Goal: Task Accomplishment & Management: Use online tool/utility

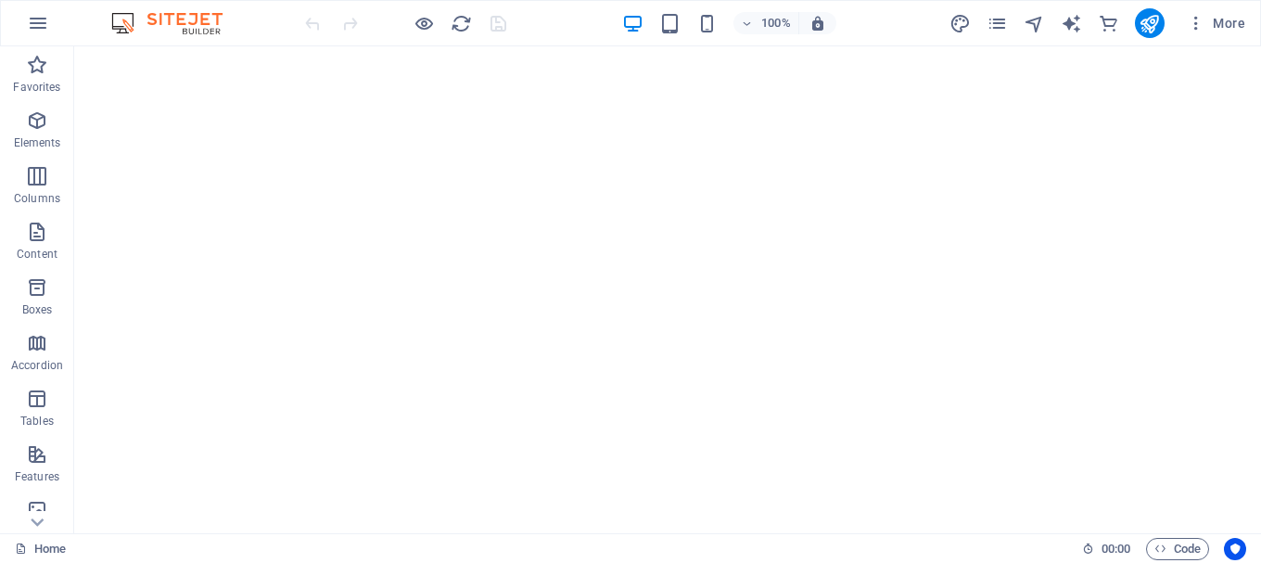
drag, startPoint x: 1252, startPoint y: 298, endPoint x: 1334, endPoint y: 90, distance: 223.1
click at [161, 562] on div "Home 00 : 00 Code" at bounding box center [630, 548] width 1261 height 30
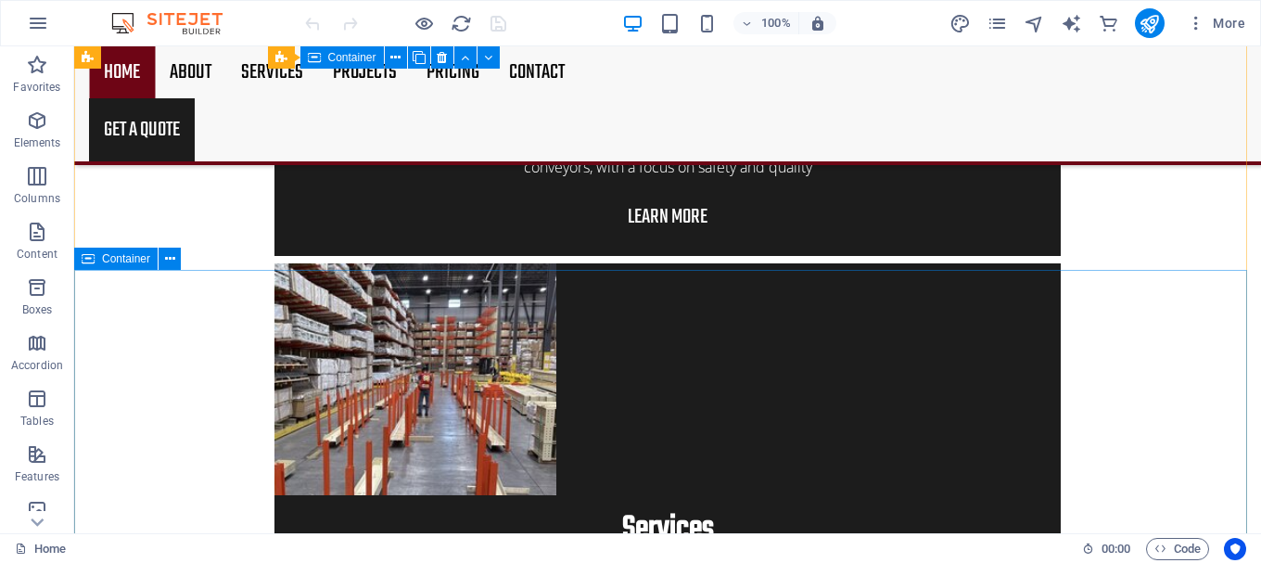
scroll to position [3522, 0]
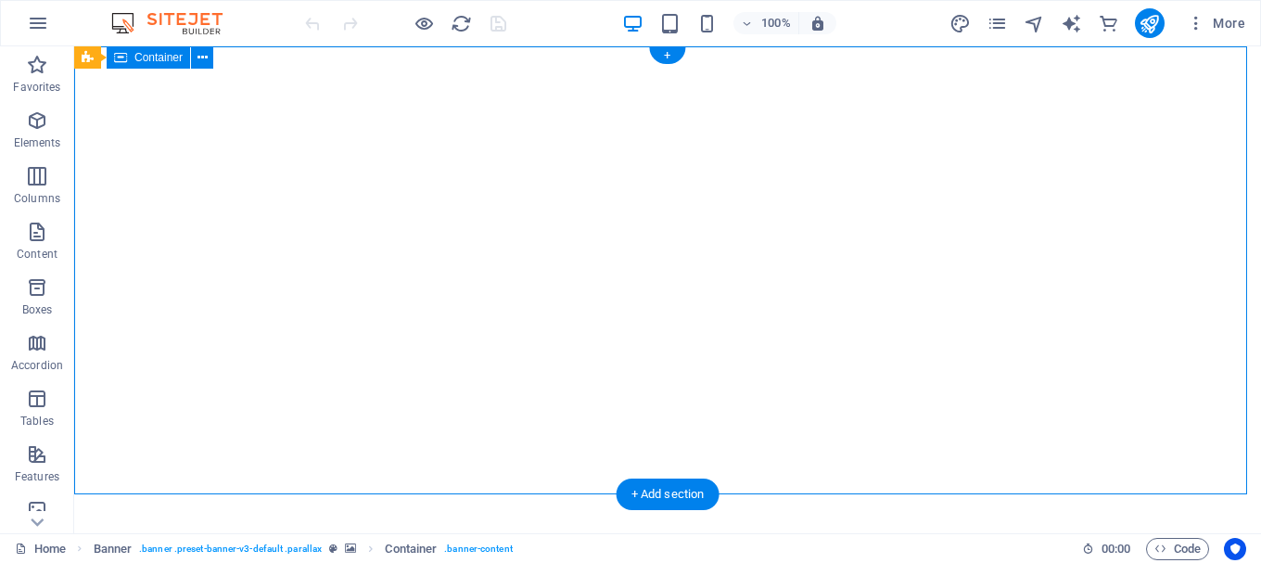
click at [203, 54] on icon at bounding box center [202, 57] width 10 height 19
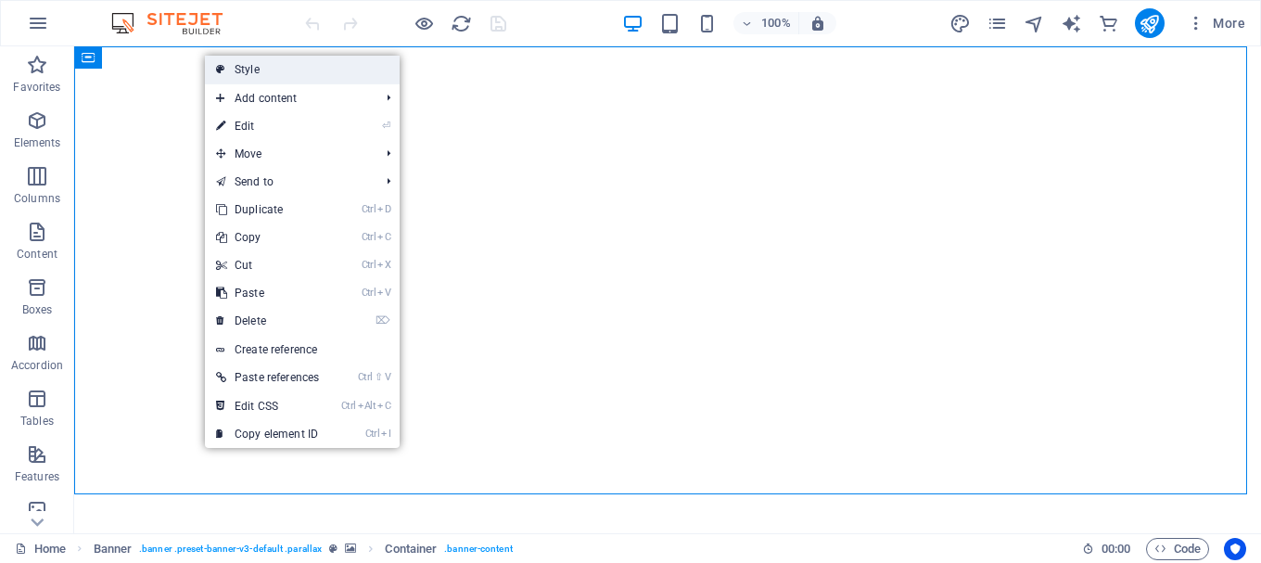
click at [295, 68] on link "Style" at bounding box center [302, 70] width 195 height 28
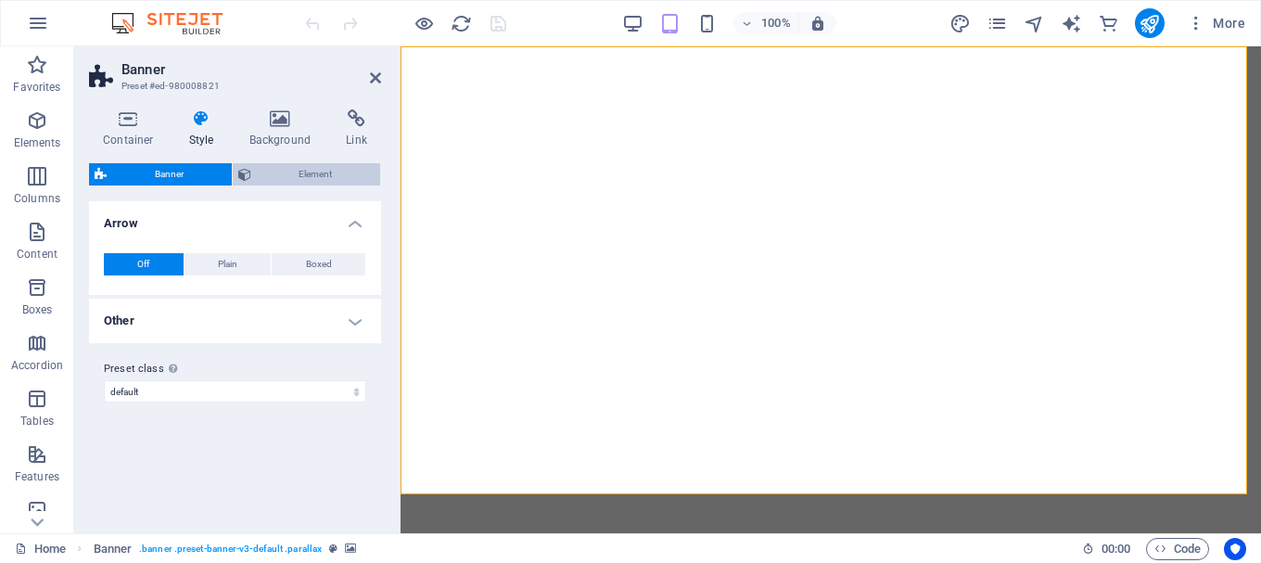
click at [283, 164] on span "Element" at bounding box center [316, 174] width 119 height 22
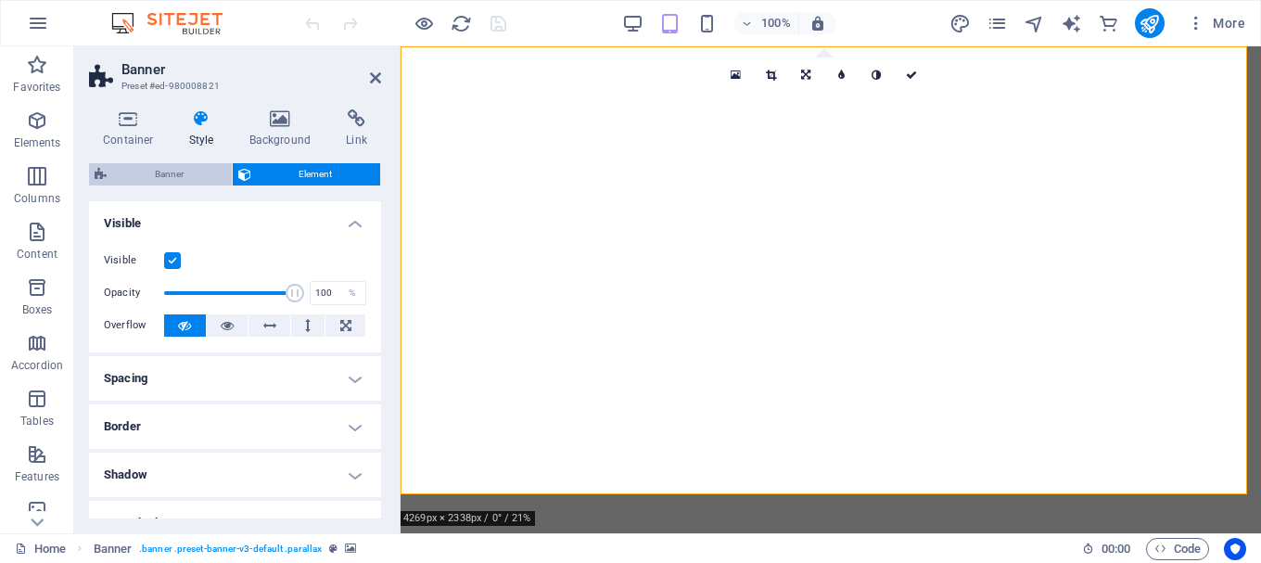
click at [151, 173] on span "Banner" at bounding box center [169, 174] width 114 height 22
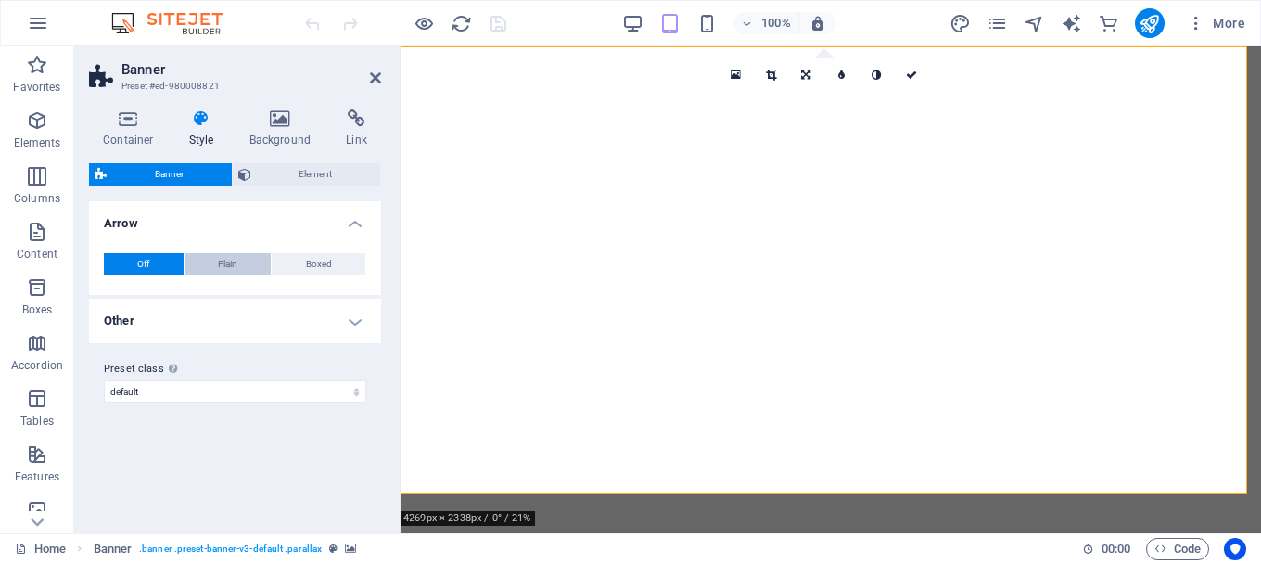
click at [243, 264] on button "Plain" at bounding box center [227, 264] width 87 height 22
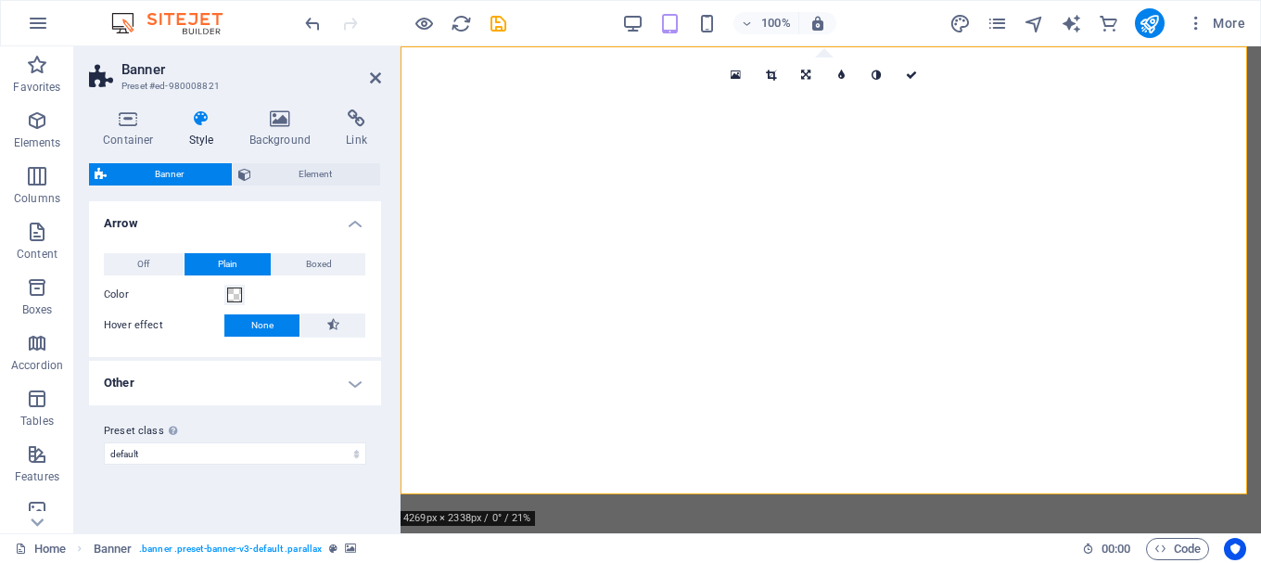
click at [334, 246] on div "Off Plain Boxed Color Hover effect None Background Padding 1 px rem % vh vw Cus…" at bounding box center [234, 296] width 299 height 122
click at [310, 263] on span "Boxed" at bounding box center [319, 264] width 26 height 22
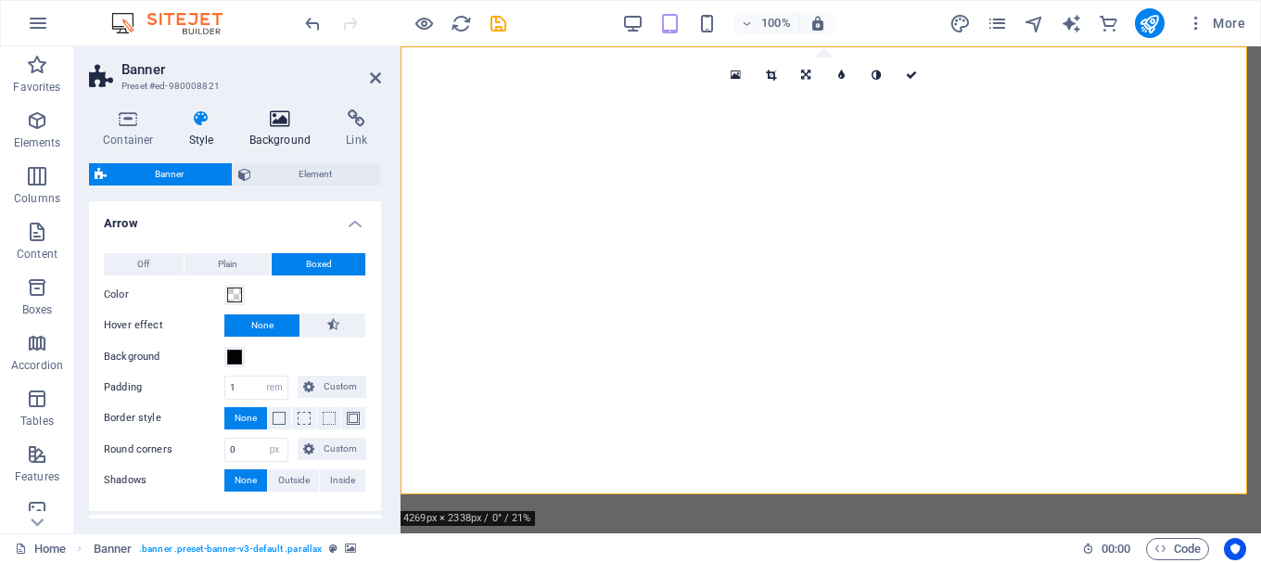
click at [306, 125] on icon at bounding box center [280, 118] width 90 height 19
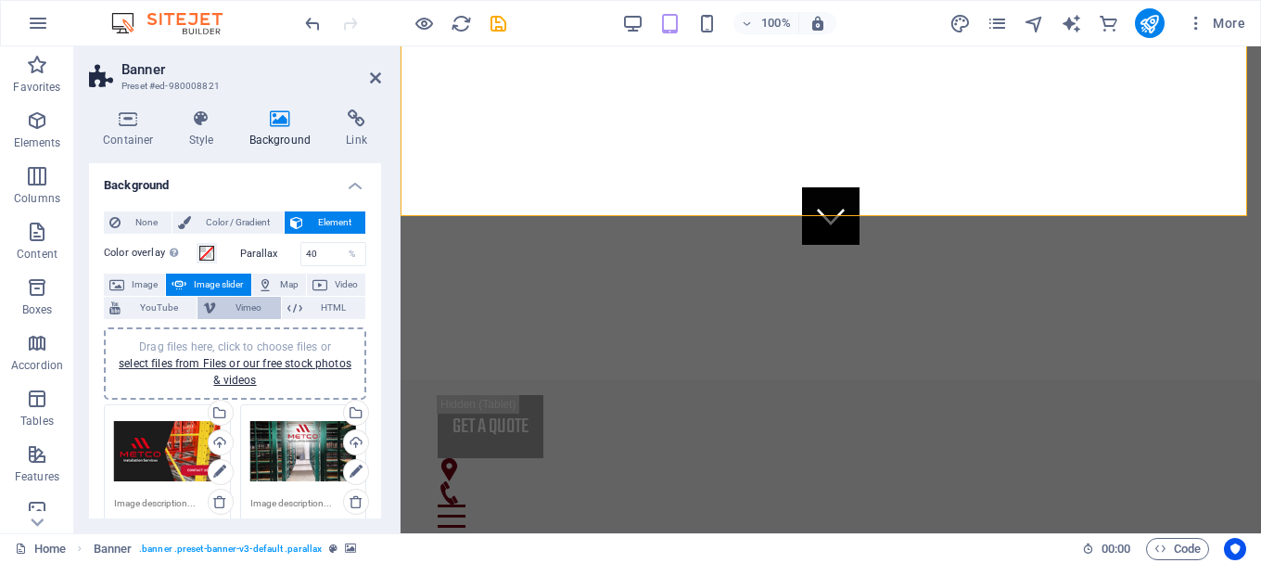
click at [226, 313] on span "Vimeo" at bounding box center [248, 308] width 53 height 22
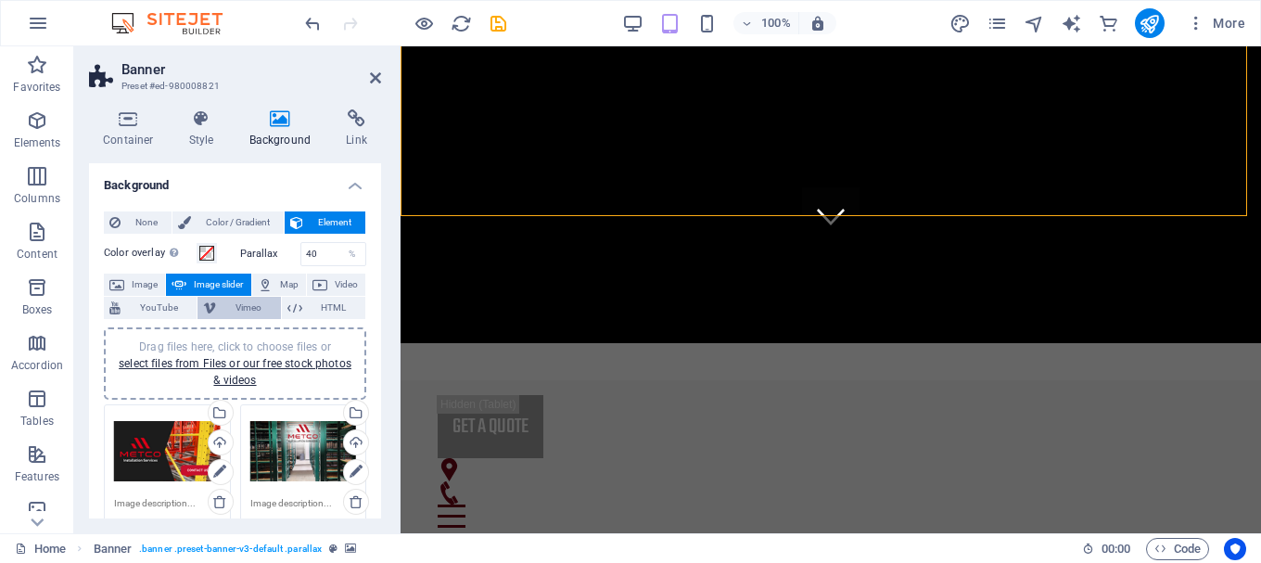
select select "ar16_9"
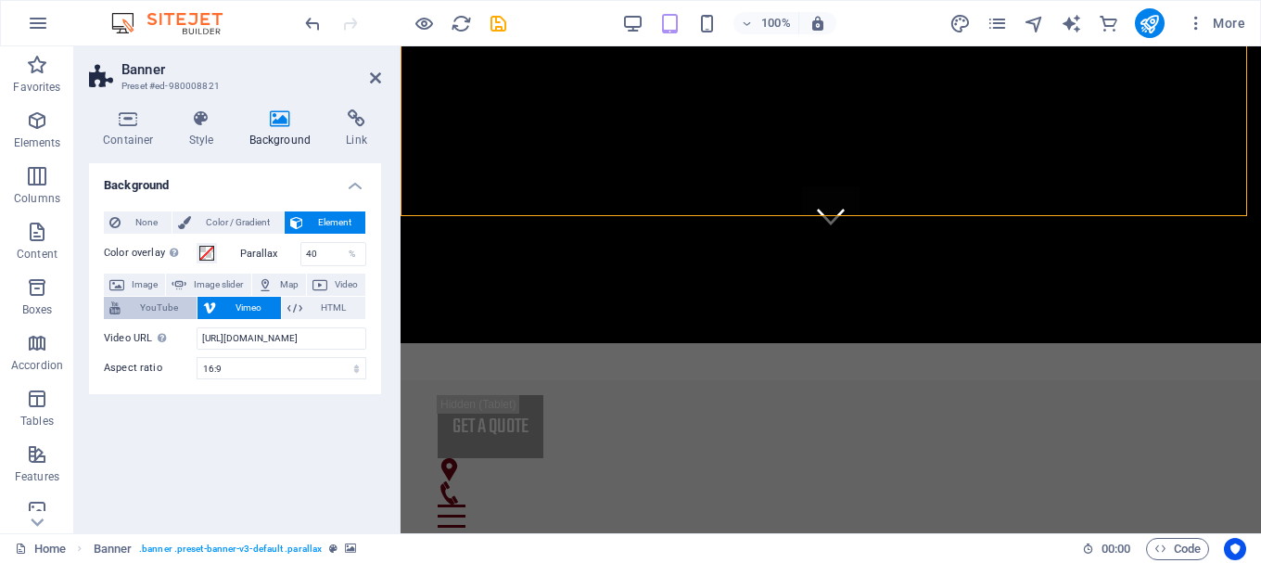
click at [138, 305] on span "YouTube" at bounding box center [158, 308] width 65 height 22
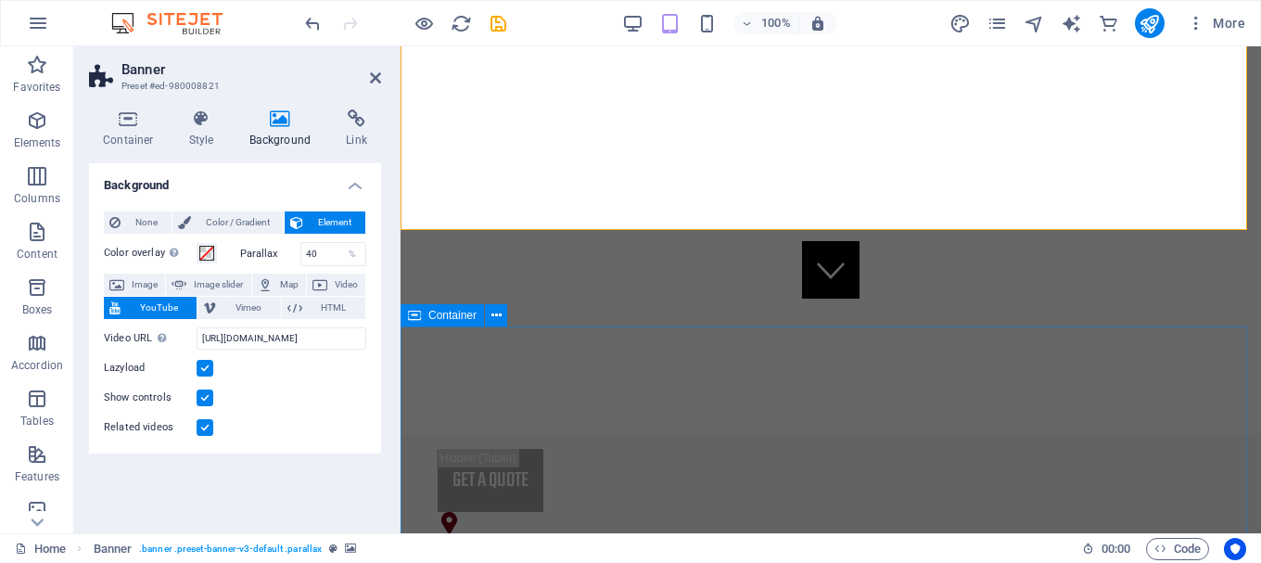
scroll to position [185, 0]
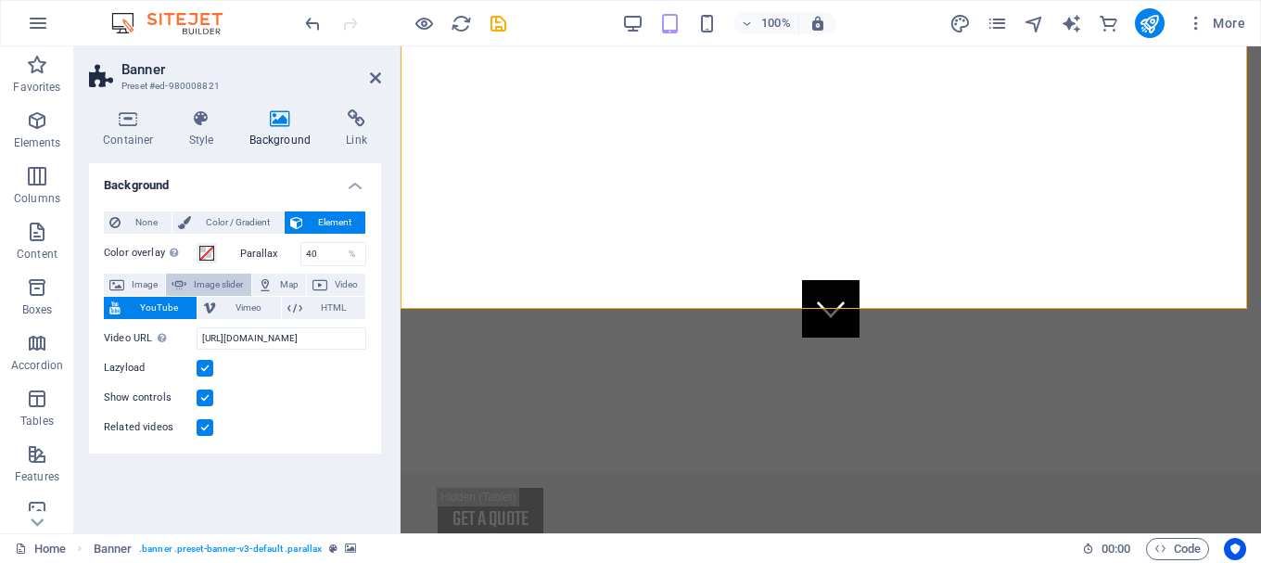
click at [232, 281] on span "Image slider" at bounding box center [218, 284] width 53 height 22
select select "ms"
select select "s"
select select "progressive"
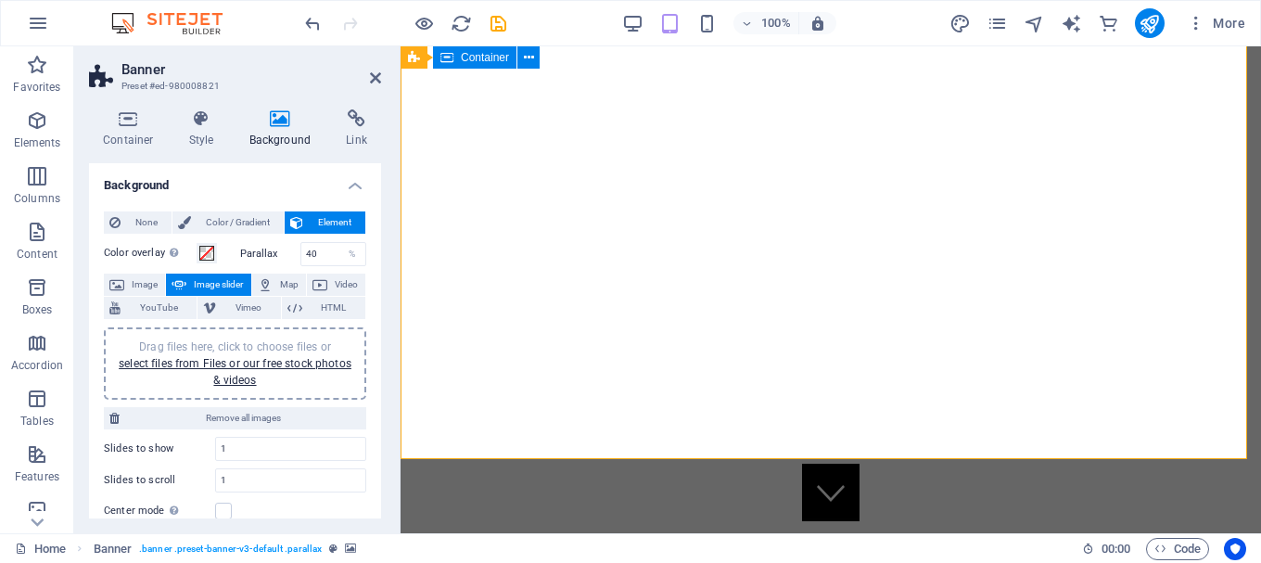
scroll to position [0, 0]
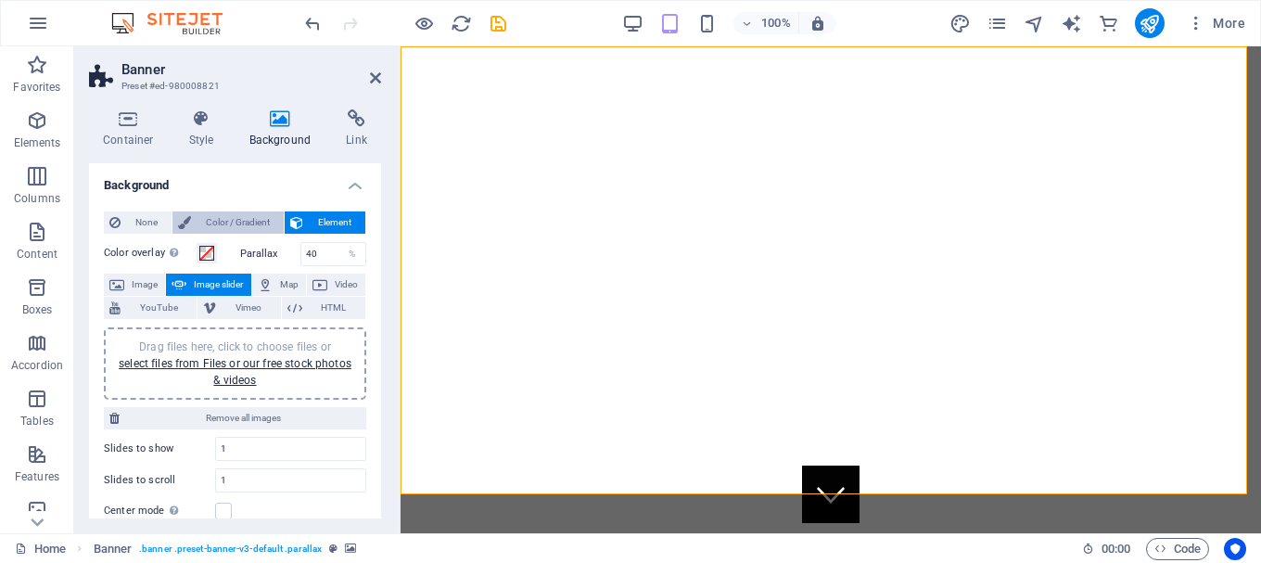
click at [209, 216] on span "Color / Gradient" at bounding box center [238, 222] width 82 height 22
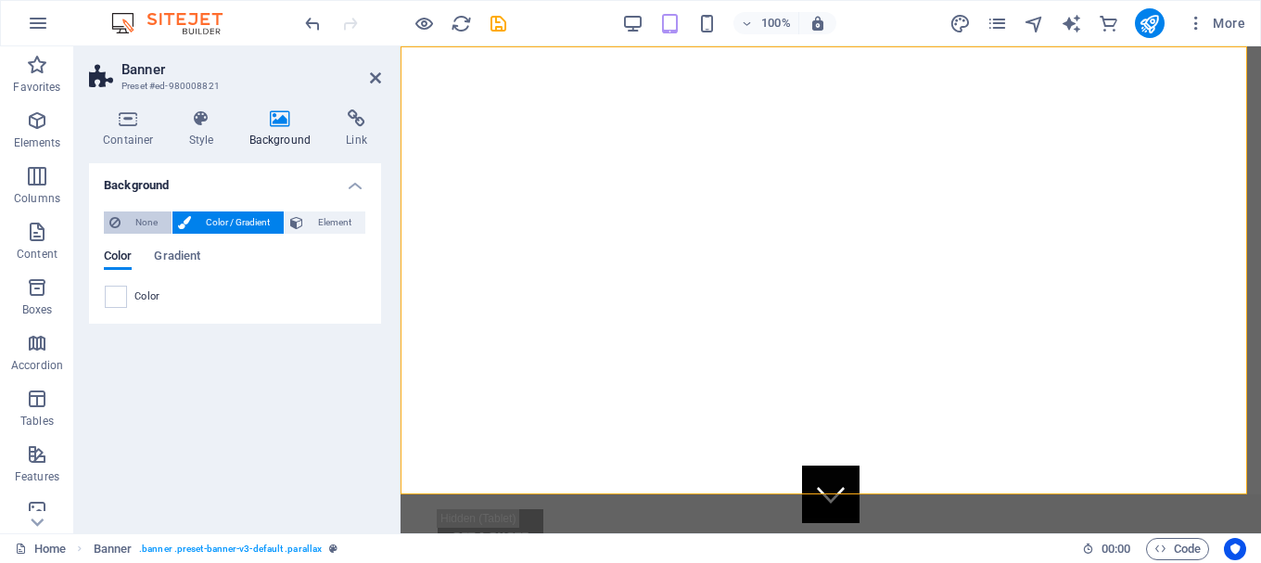
click at [144, 219] on span "None" at bounding box center [146, 222] width 40 height 22
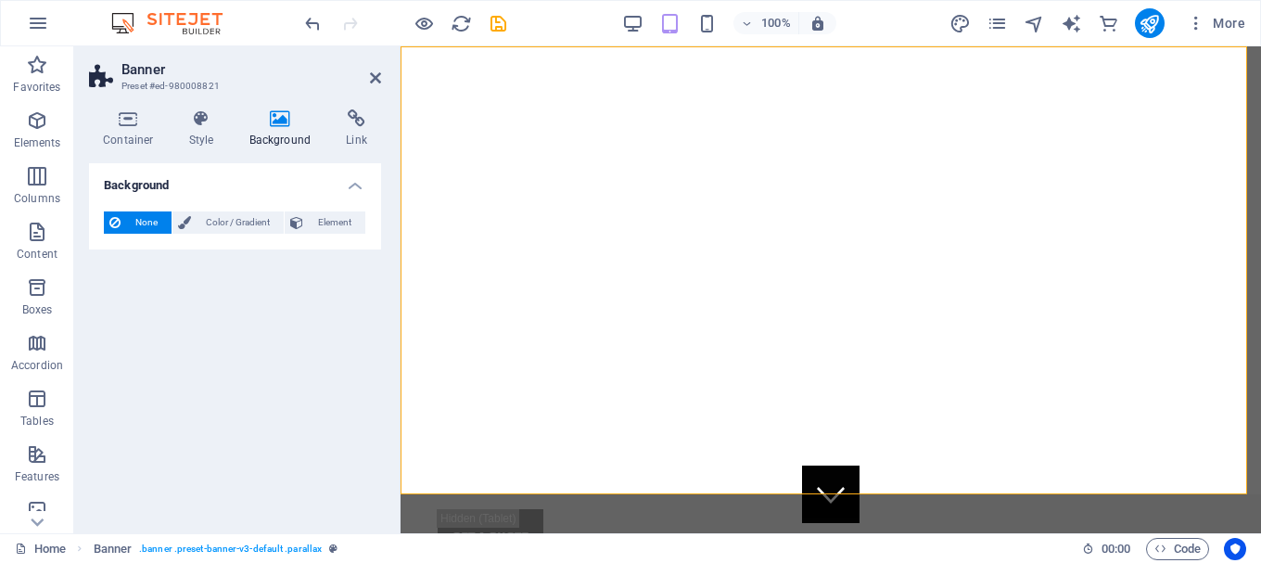
click at [211, 103] on div "Container Style Background Link Size Height Default px rem % vh vw Min. height …" at bounding box center [235, 314] width 322 height 438
click at [215, 121] on icon at bounding box center [201, 118] width 53 height 19
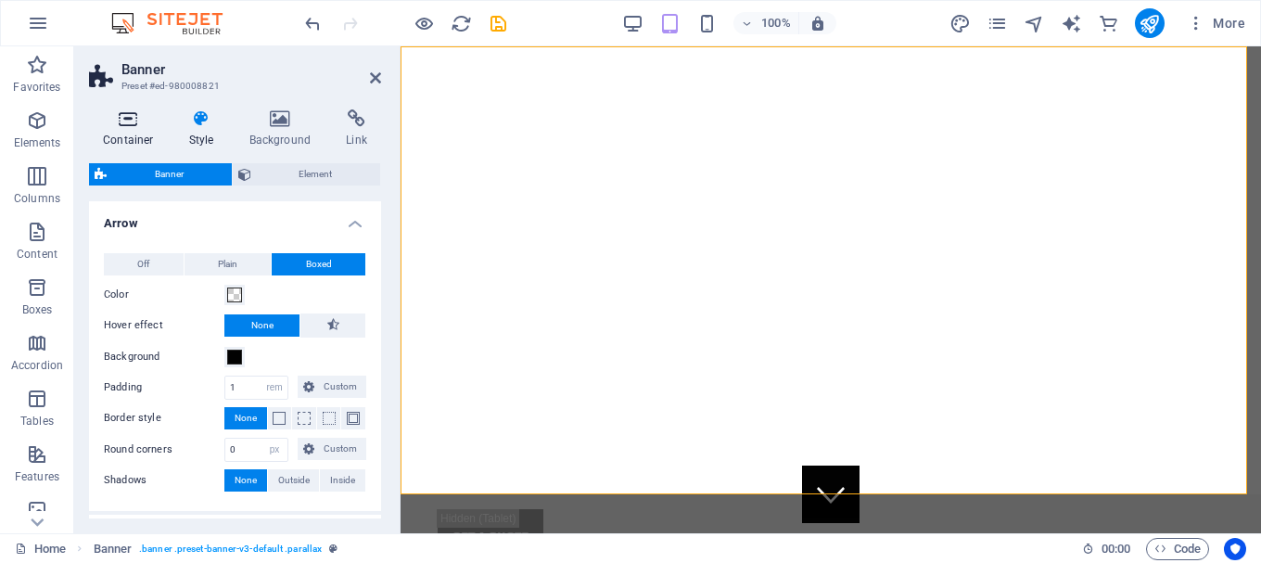
click at [147, 144] on h4 "Container" at bounding box center [132, 128] width 86 height 39
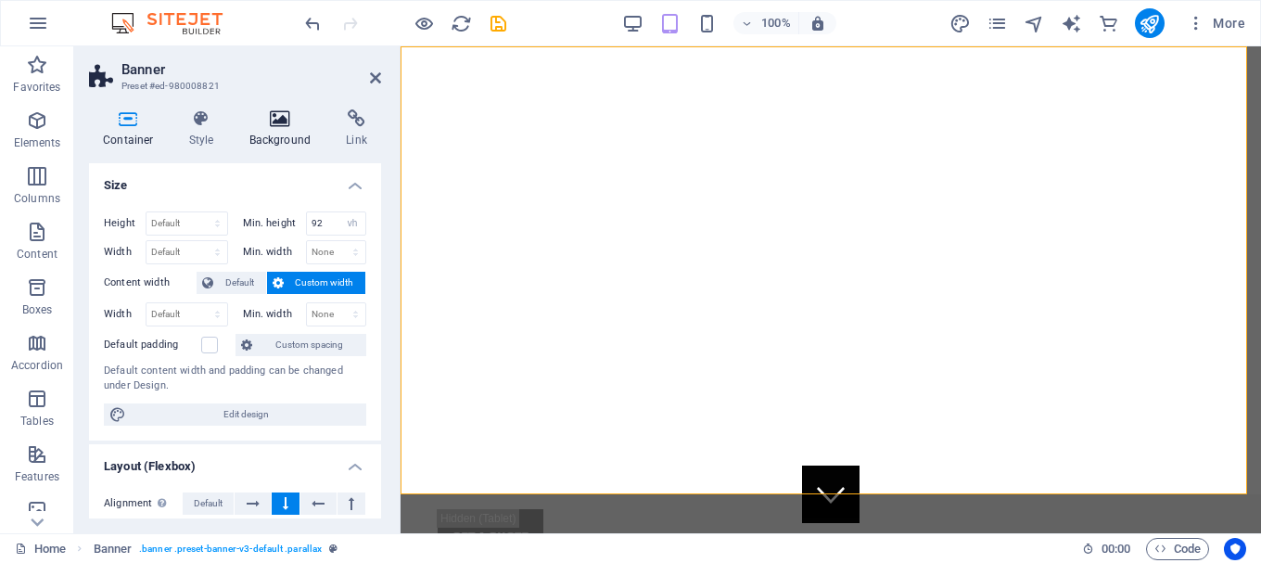
click at [274, 118] on icon at bounding box center [280, 118] width 90 height 19
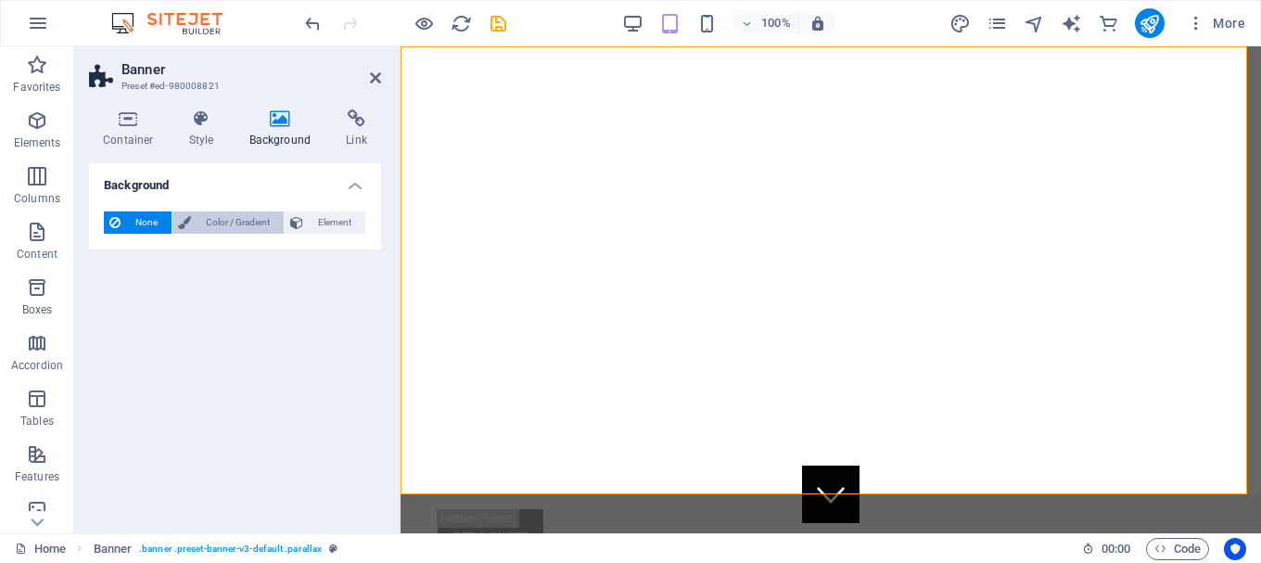
click at [235, 215] on span "Color / Gradient" at bounding box center [238, 222] width 82 height 22
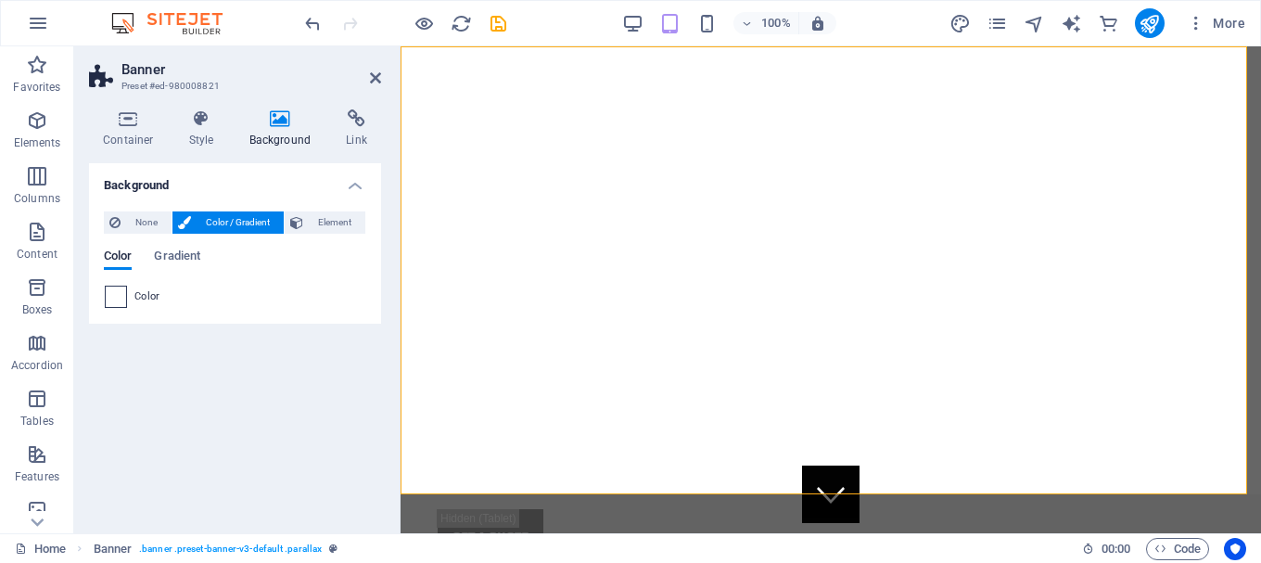
click at [119, 297] on span at bounding box center [116, 296] width 20 height 20
type input "#ffffff"
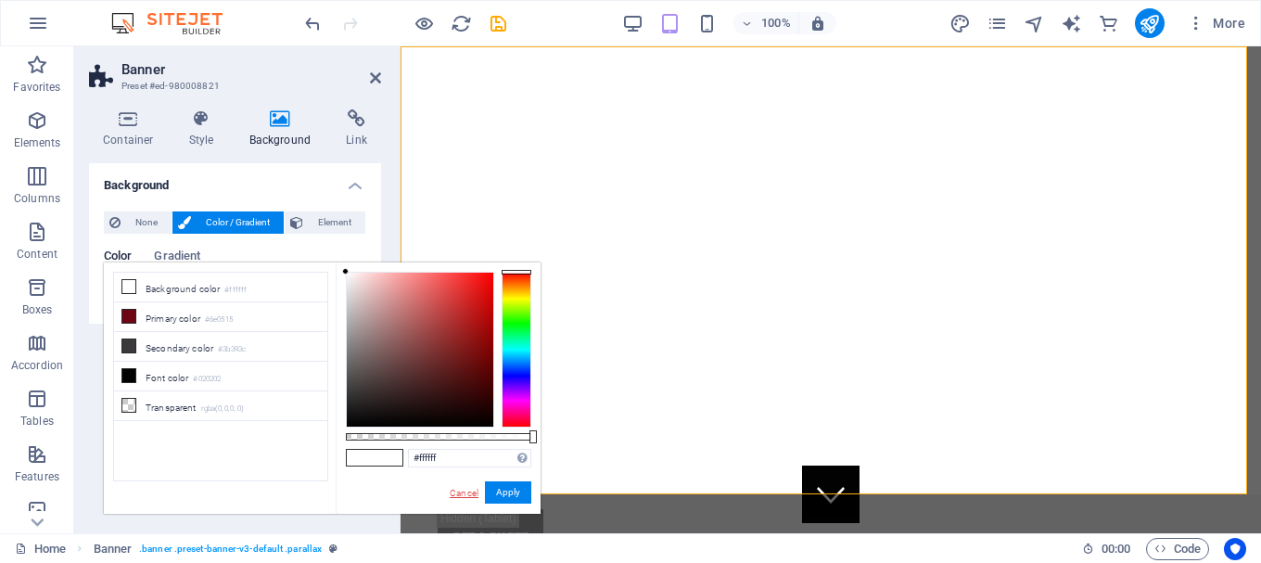
click at [459, 498] on link "Cancel" at bounding box center [464, 493] width 32 height 14
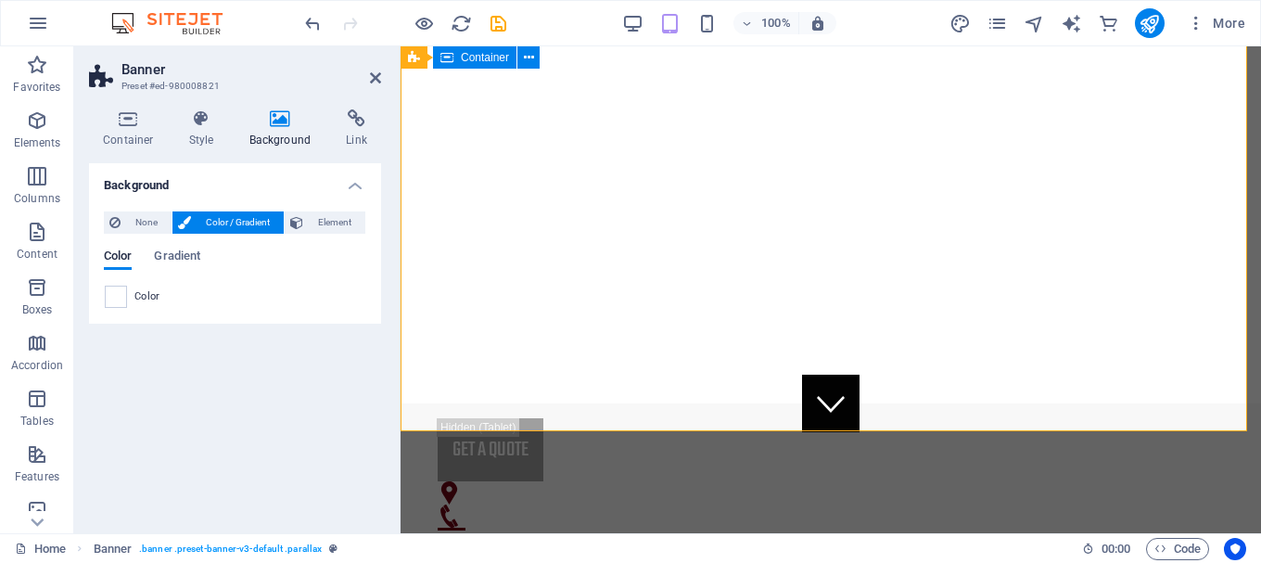
scroll to position [93, 0]
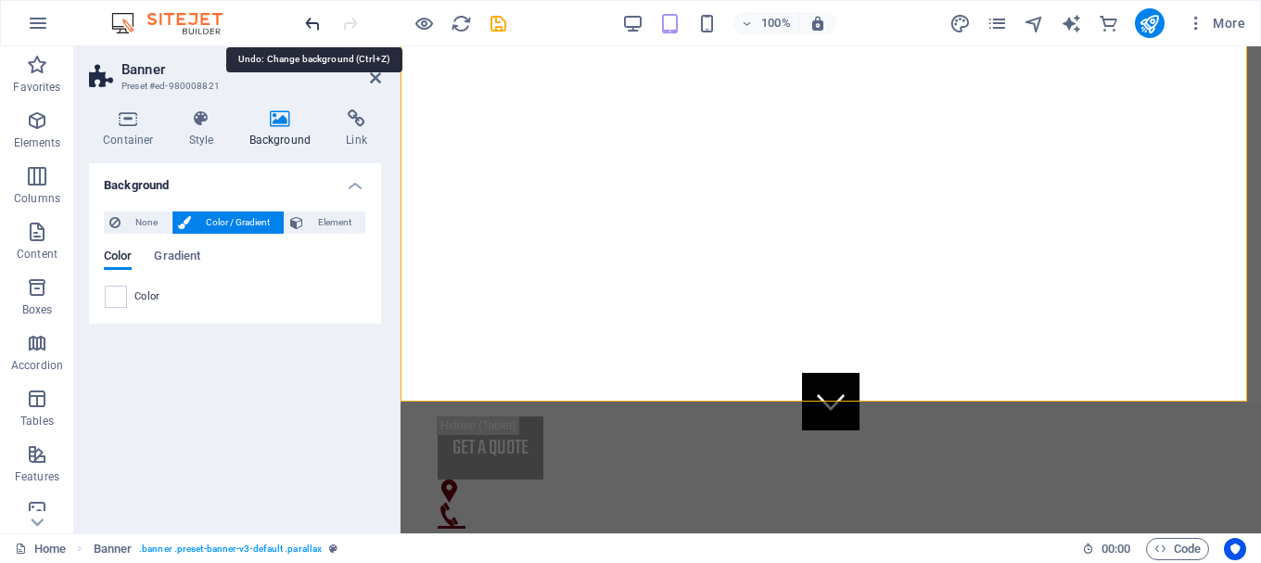
click at [321, 18] on icon "undo" at bounding box center [312, 23] width 21 height 21
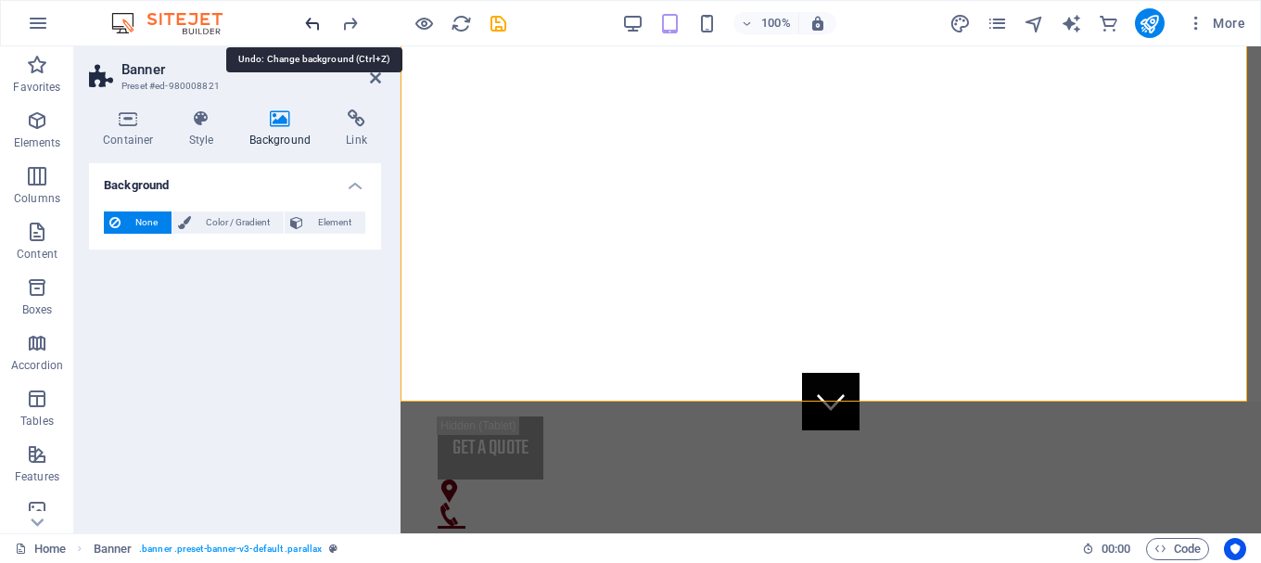
click at [311, 18] on icon "undo" at bounding box center [312, 23] width 21 height 21
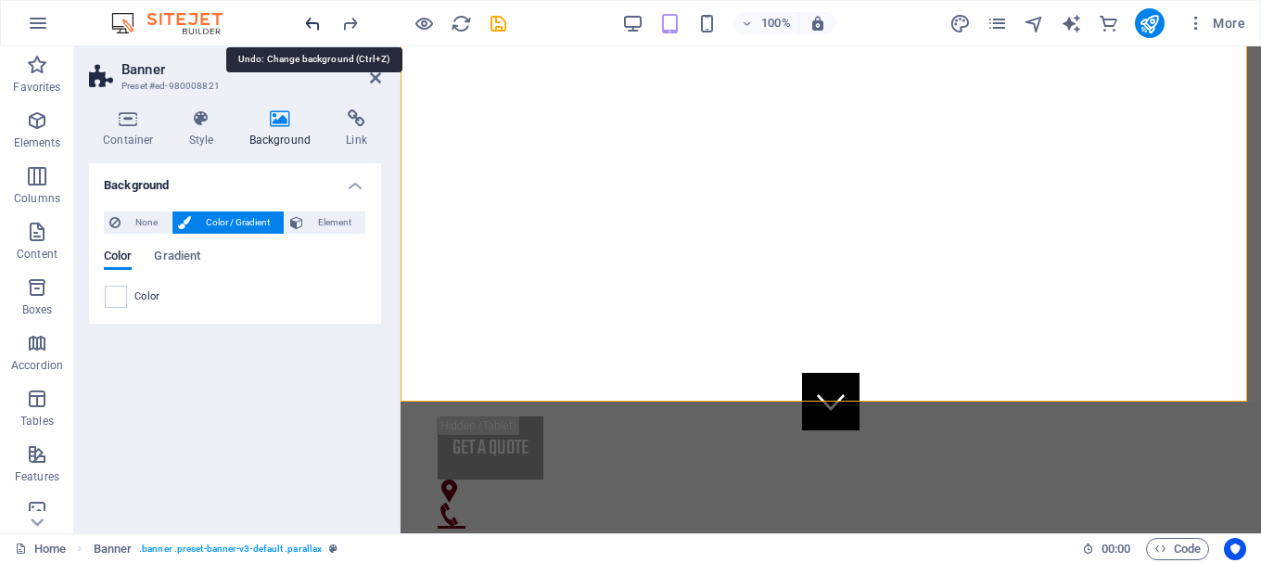
click at [311, 18] on icon "undo" at bounding box center [312, 23] width 21 height 21
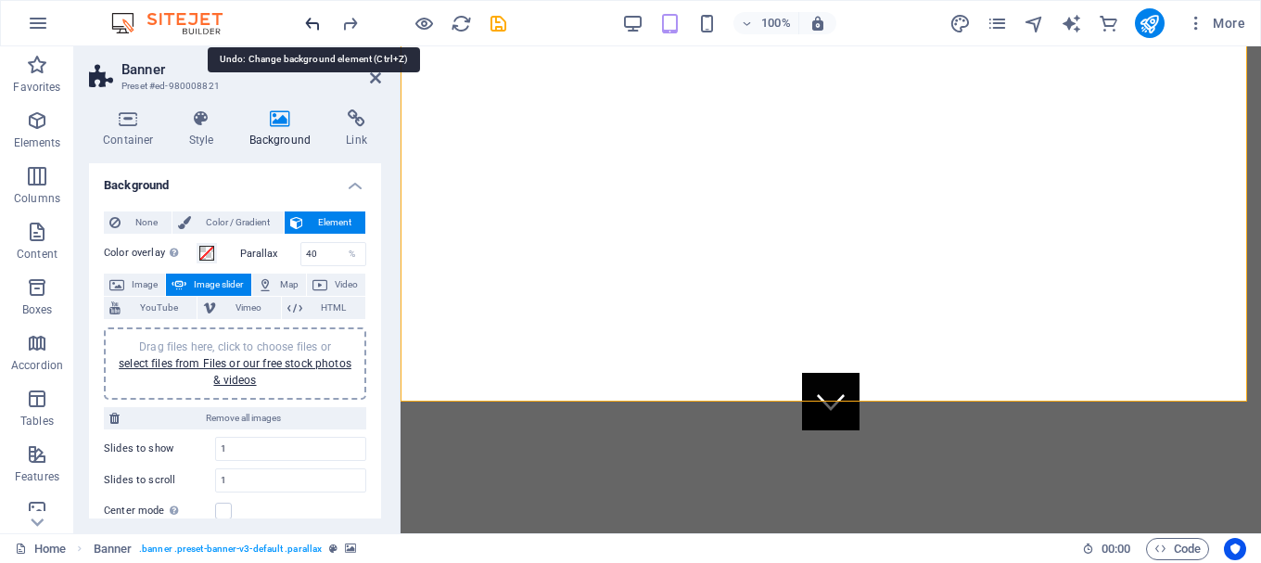
click at [311, 18] on icon "undo" at bounding box center [312, 23] width 21 height 21
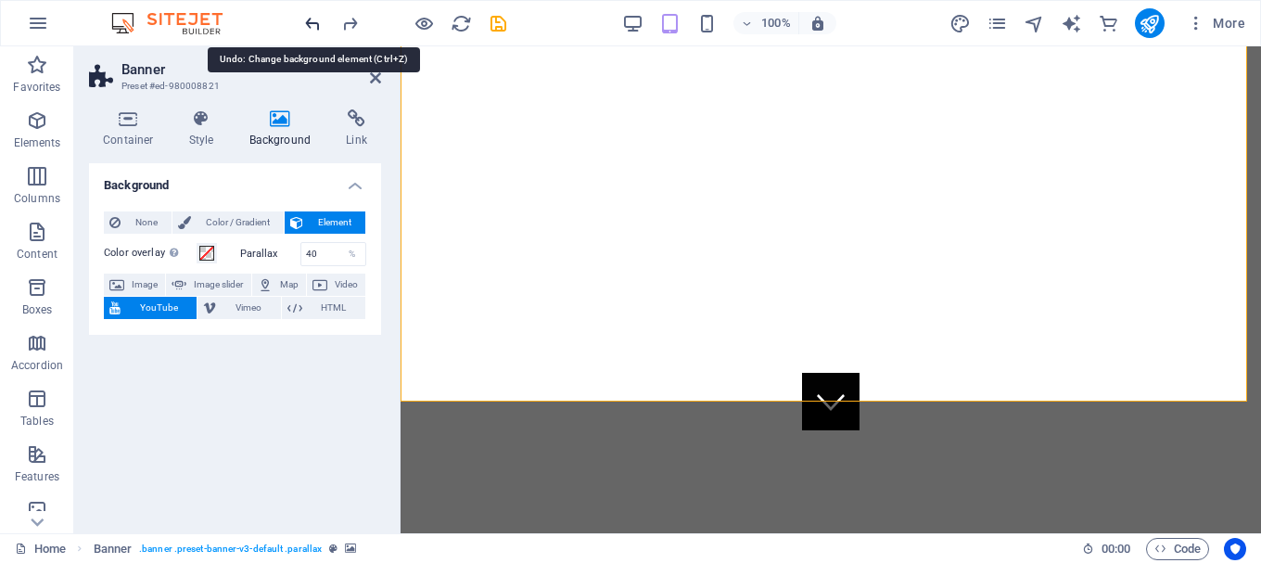
click at [311, 18] on icon "undo" at bounding box center [312, 23] width 21 height 21
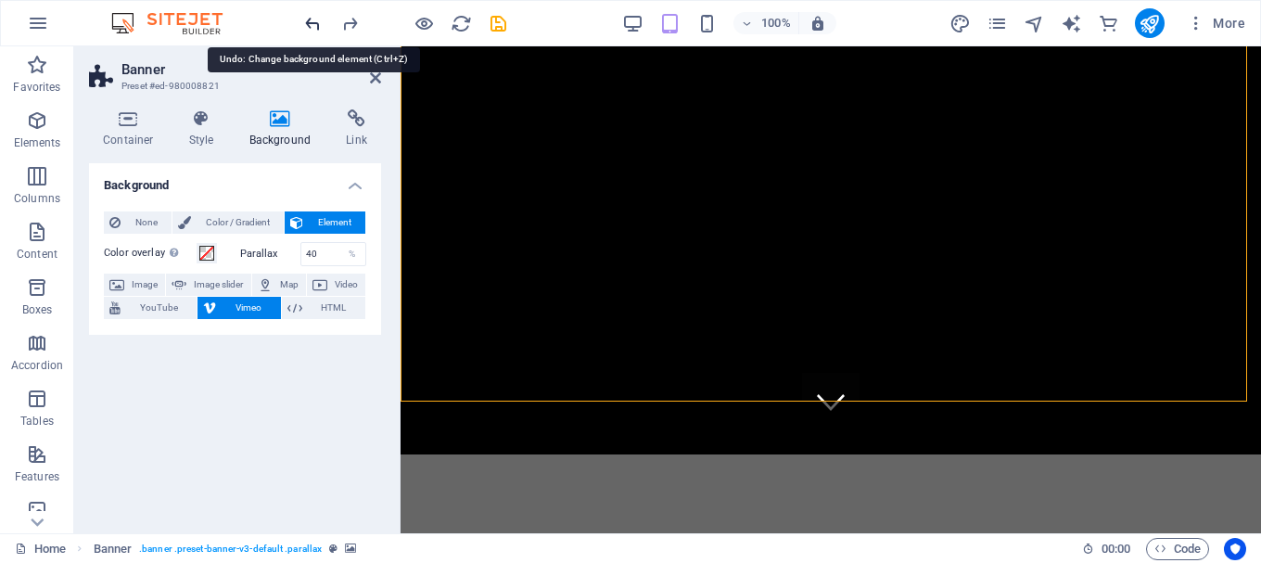
click at [311, 18] on icon "undo" at bounding box center [312, 23] width 21 height 21
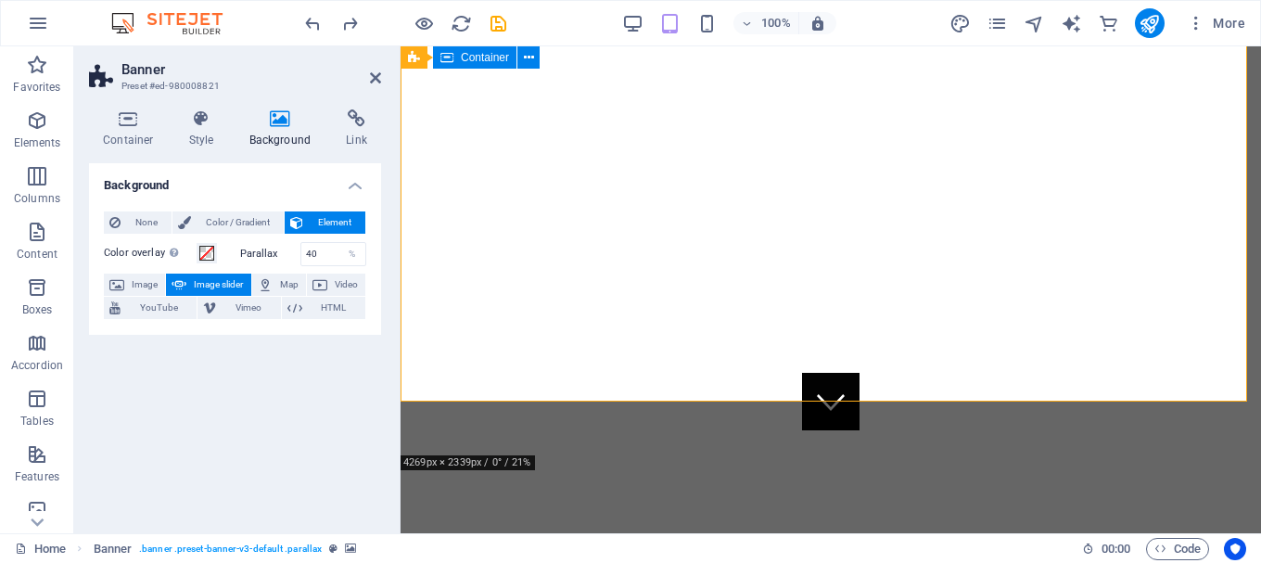
scroll to position [0, 0]
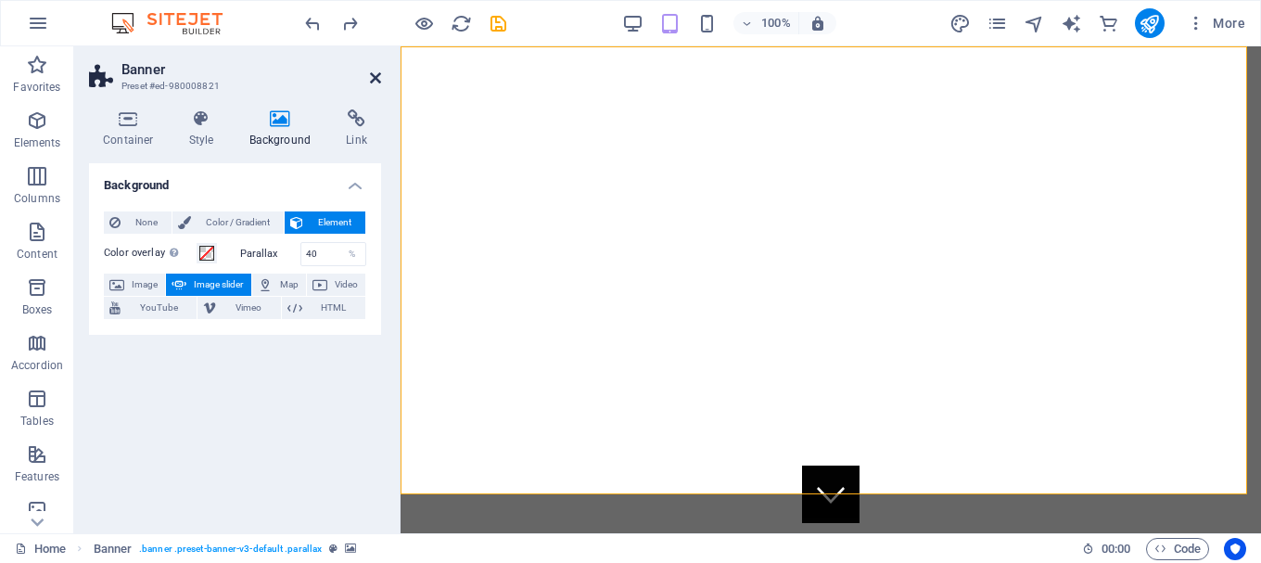
click at [371, 78] on icon at bounding box center [375, 77] width 11 height 15
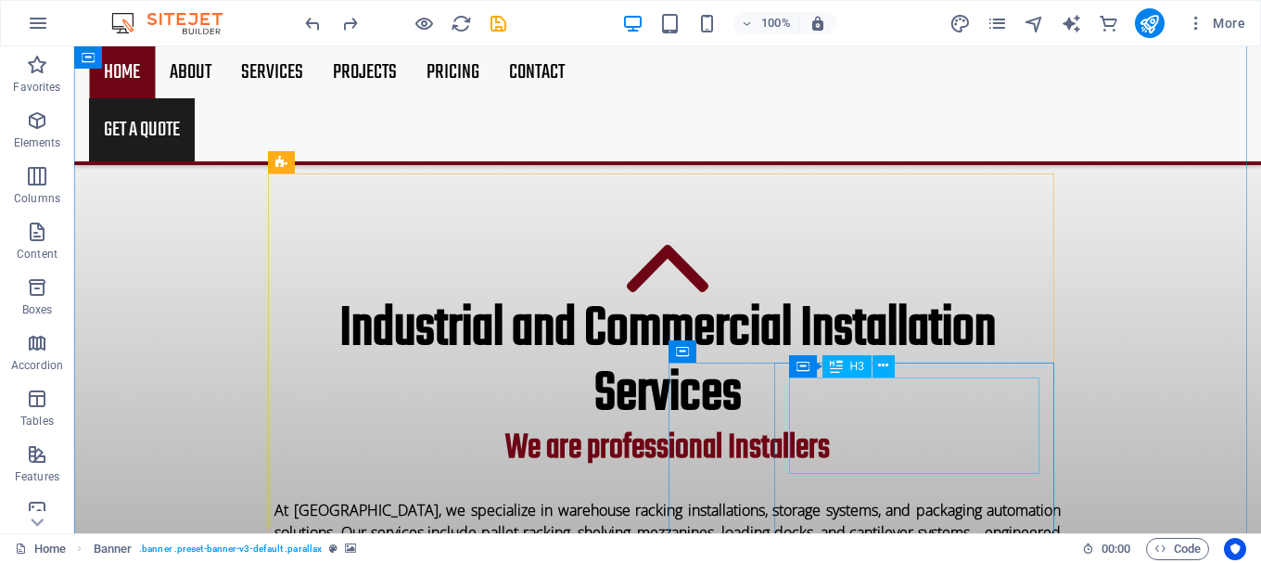
scroll to position [543, 0]
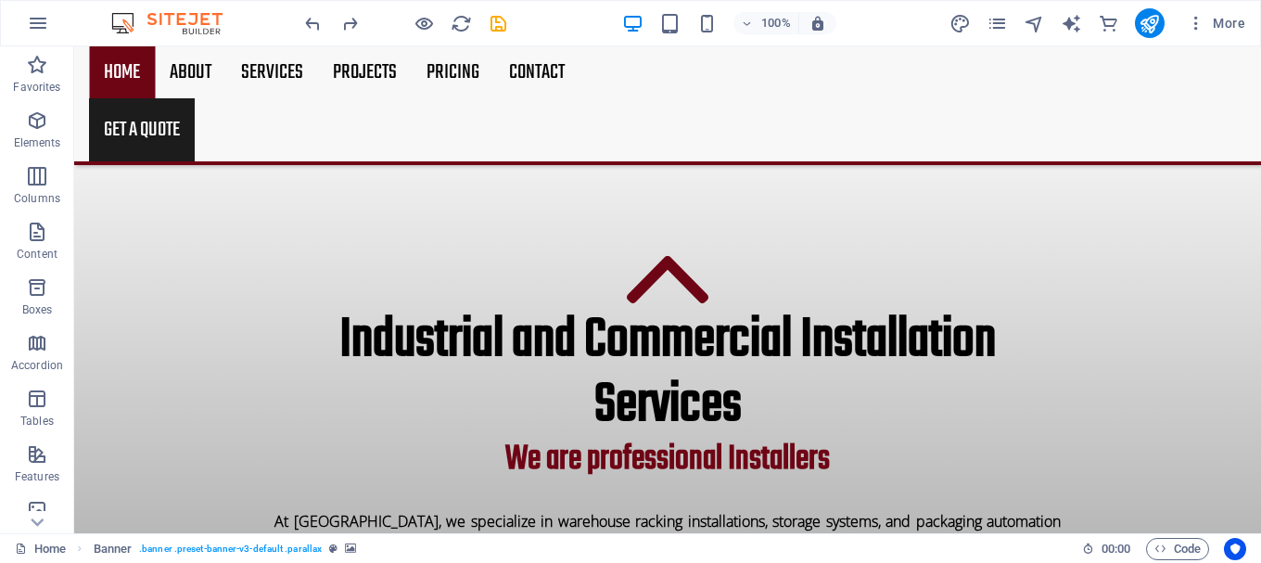
click at [703, 34] on div "100%" at bounding box center [729, 23] width 214 height 30
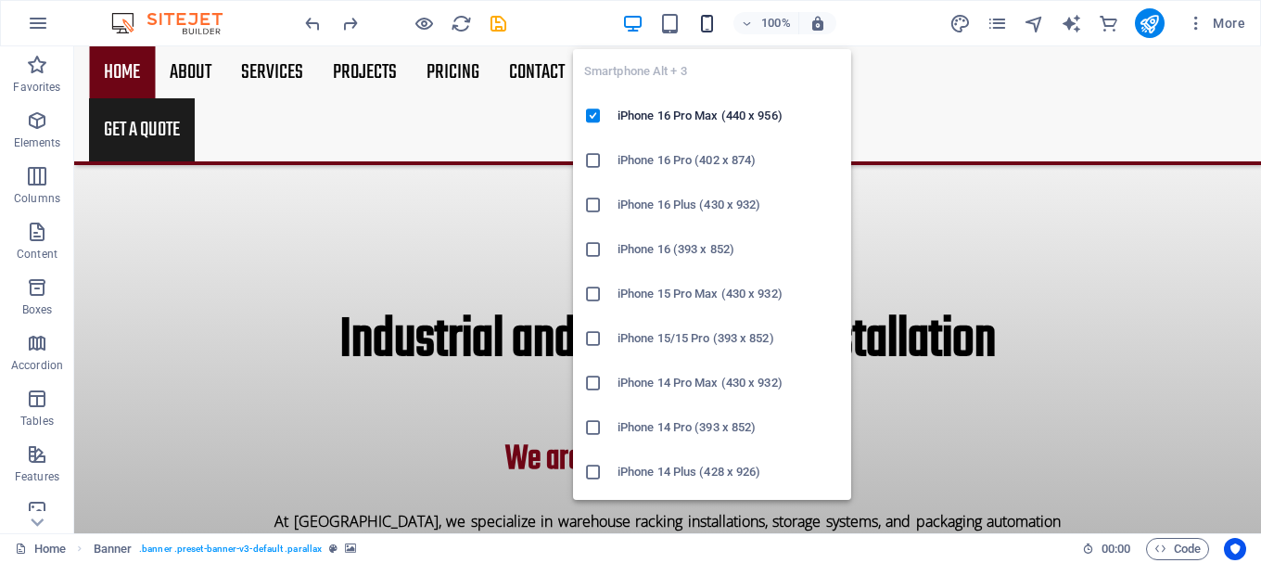
click at [702, 22] on icon "button" at bounding box center [706, 23] width 21 height 21
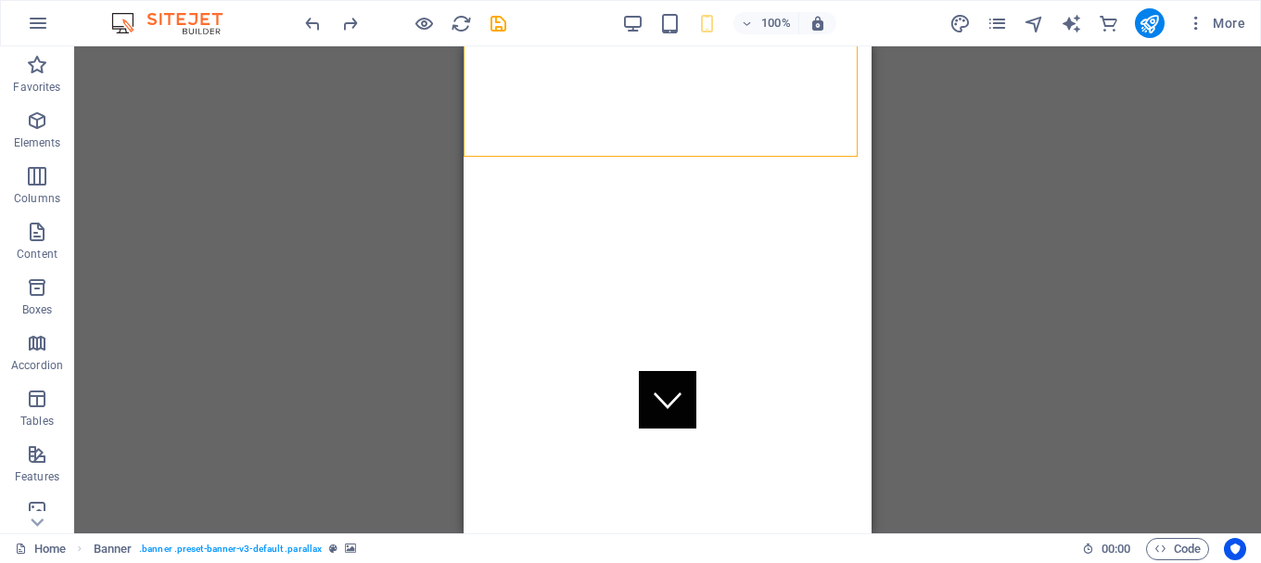
scroll to position [0, 0]
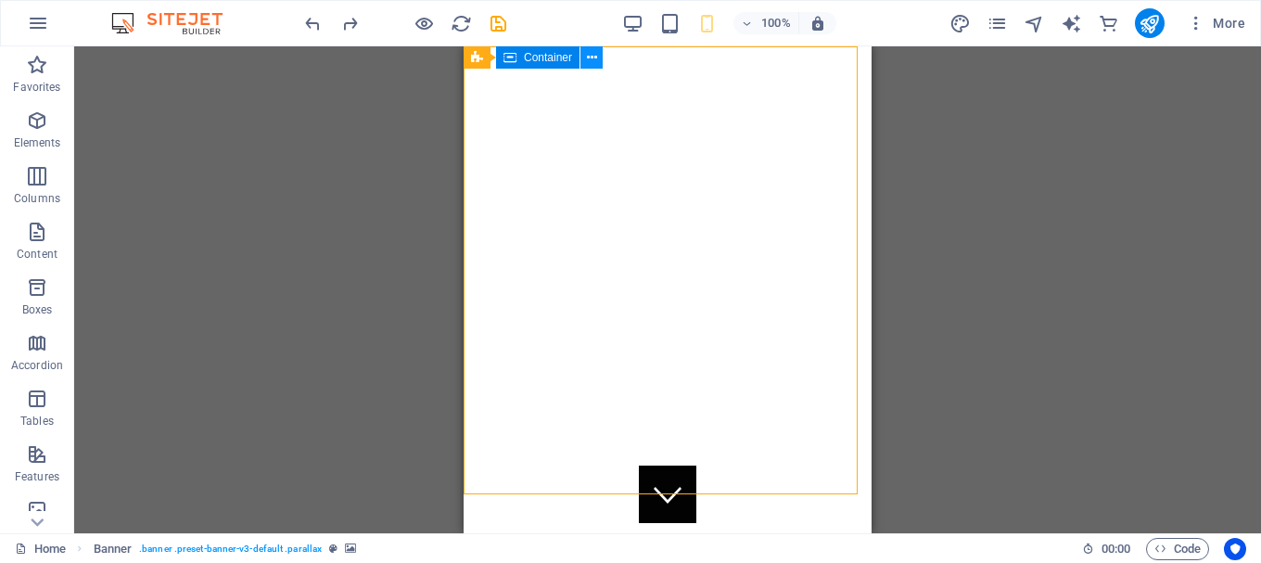
click at [583, 55] on button at bounding box center [591, 57] width 22 height 22
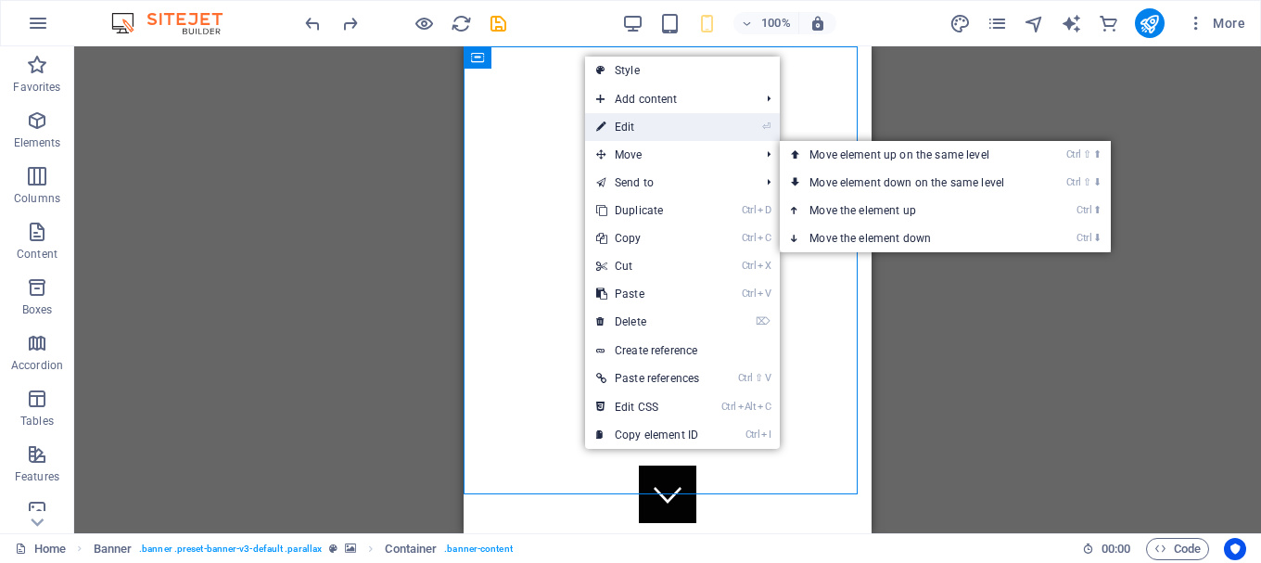
click at [668, 122] on link "⏎ Edit" at bounding box center [647, 127] width 125 height 28
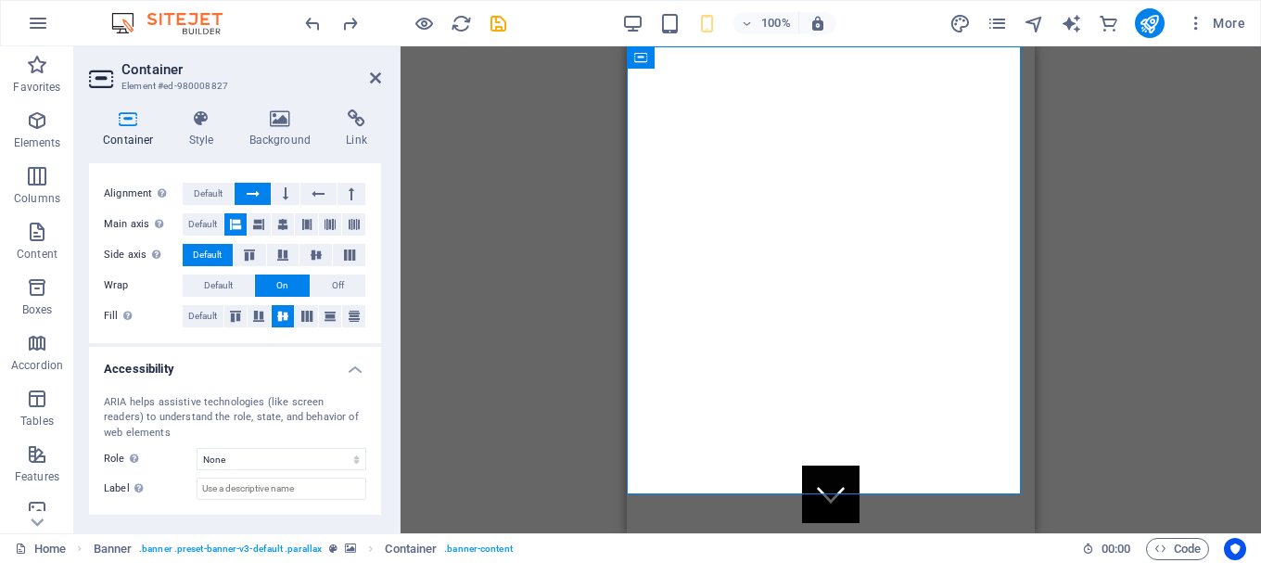
scroll to position [363, 0]
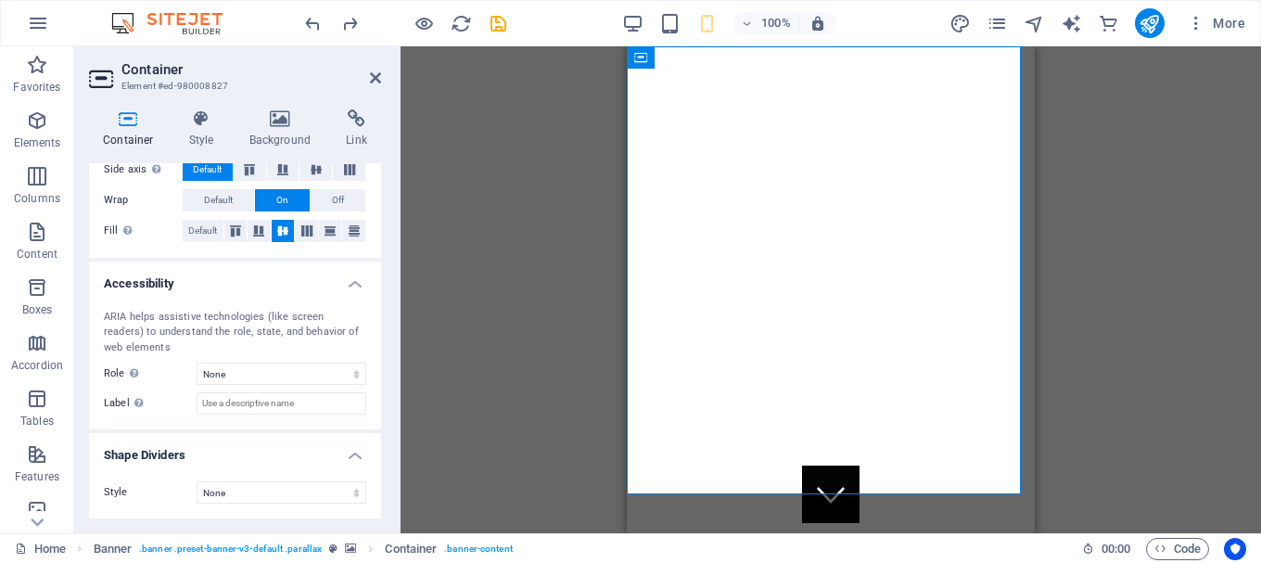
click at [300, 99] on div "Container Style Background Link Size Height Default px rem % vh vw Min. height …" at bounding box center [235, 314] width 322 height 438
click at [284, 119] on icon at bounding box center [280, 118] width 90 height 19
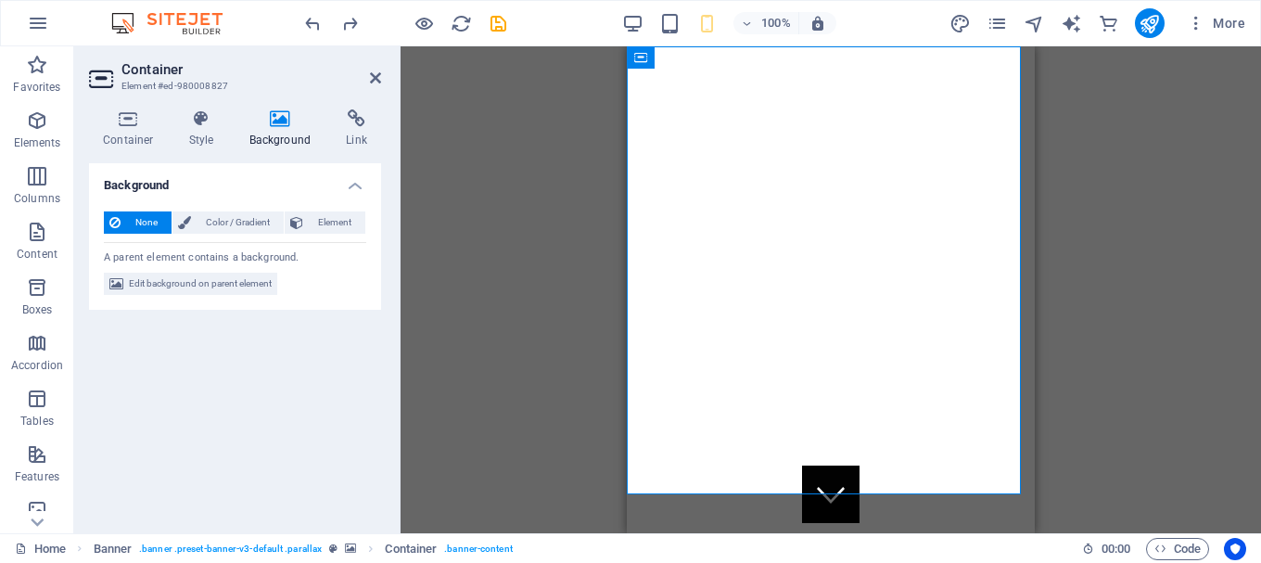
click at [244, 272] on div "None Color / Gradient Element Stretch background to full-width Color overlay Pl…" at bounding box center [235, 254] width 292 height 114
click at [244, 276] on span "Edit background on parent element" at bounding box center [200, 284] width 143 height 22
